Goal: Navigation & Orientation: Find specific page/section

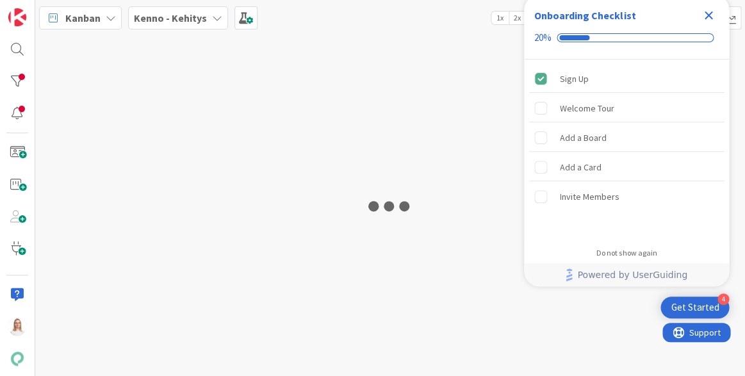
click at [708, 15] on icon "Close Checklist" at bounding box center [709, 16] width 8 height 8
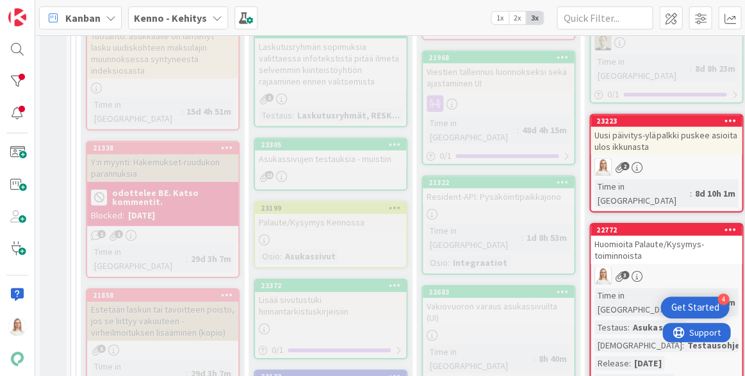
scroll to position [904, 0]
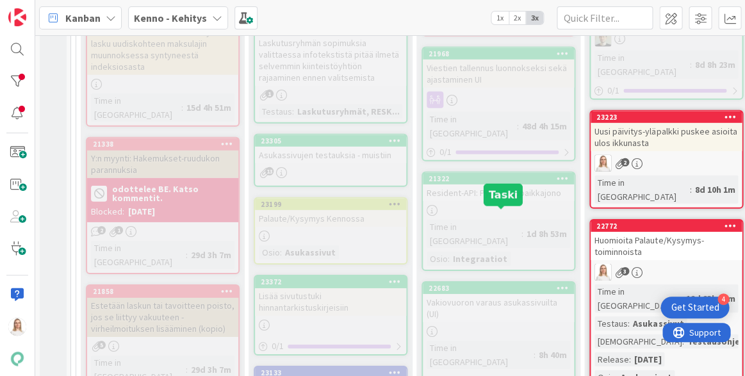
click at [517, 284] on div "22683" at bounding box center [501, 288] width 145 height 9
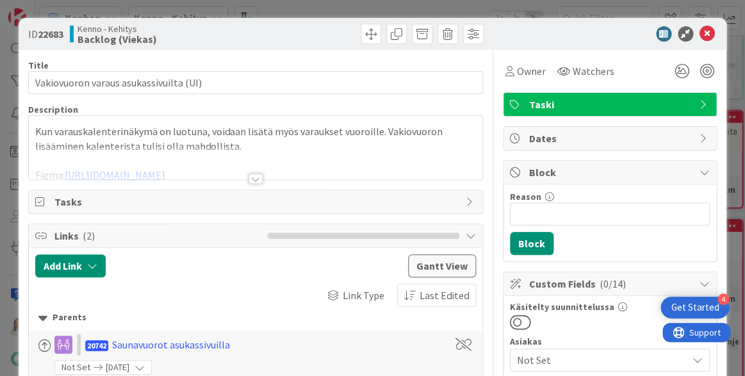
click at [252, 177] on div at bounding box center [256, 179] width 14 height 10
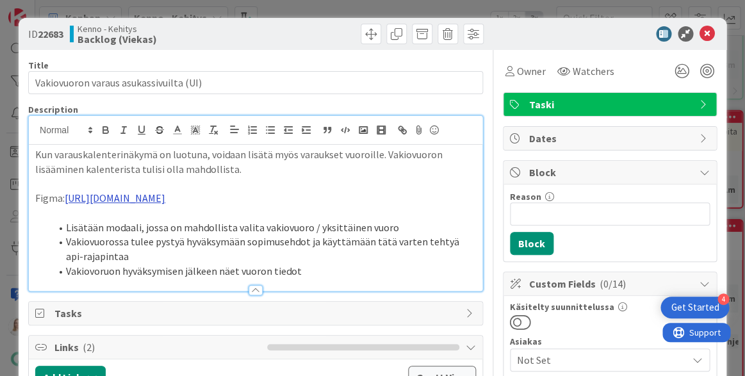
click at [165, 197] on link "[URL][DOMAIN_NAME]" at bounding box center [115, 198] width 101 height 13
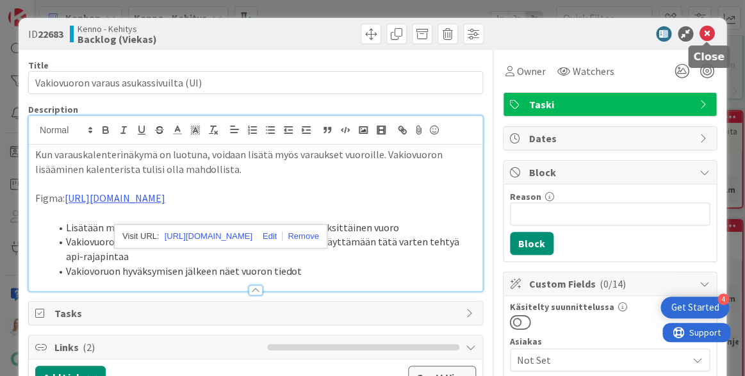
click at [709, 32] on icon at bounding box center [707, 33] width 15 height 15
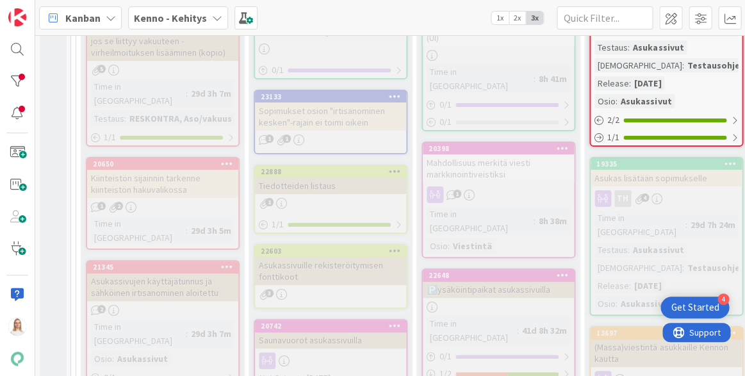
scroll to position [902, 0]
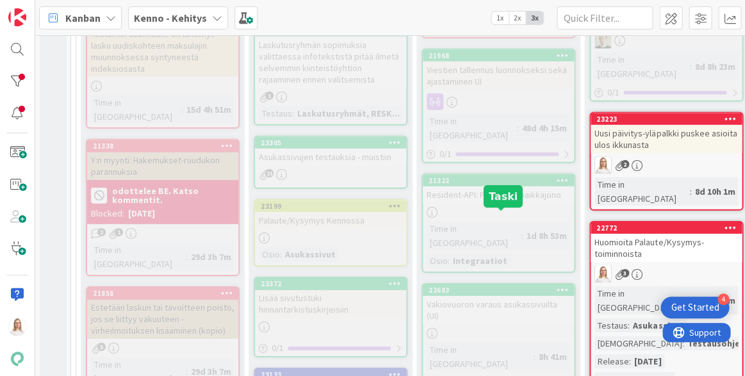
click at [497, 286] on div "22683" at bounding box center [501, 290] width 145 height 9
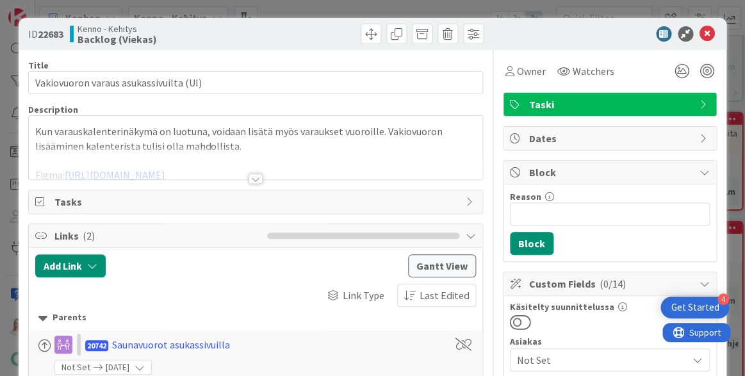
click at [258, 174] on div at bounding box center [256, 179] width 14 height 10
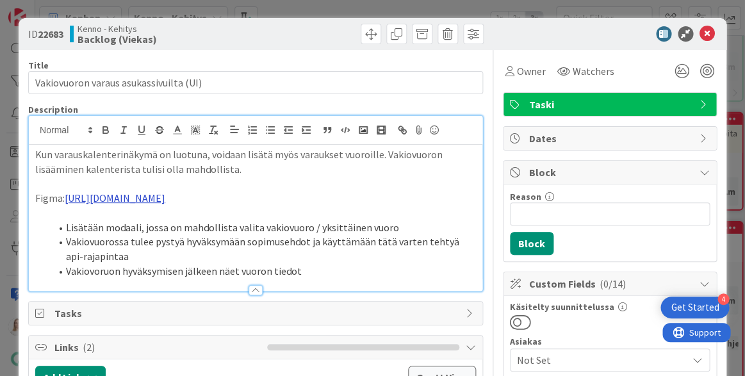
click at [165, 195] on link "[URL][DOMAIN_NAME]" at bounding box center [115, 198] width 101 height 13
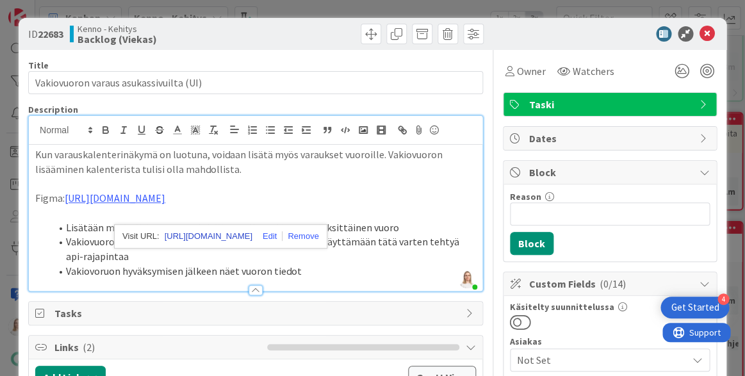
click at [230, 239] on link "[URL][DOMAIN_NAME]" at bounding box center [209, 236] width 88 height 17
